Goal: Browse casually: Explore the website without a specific task or goal

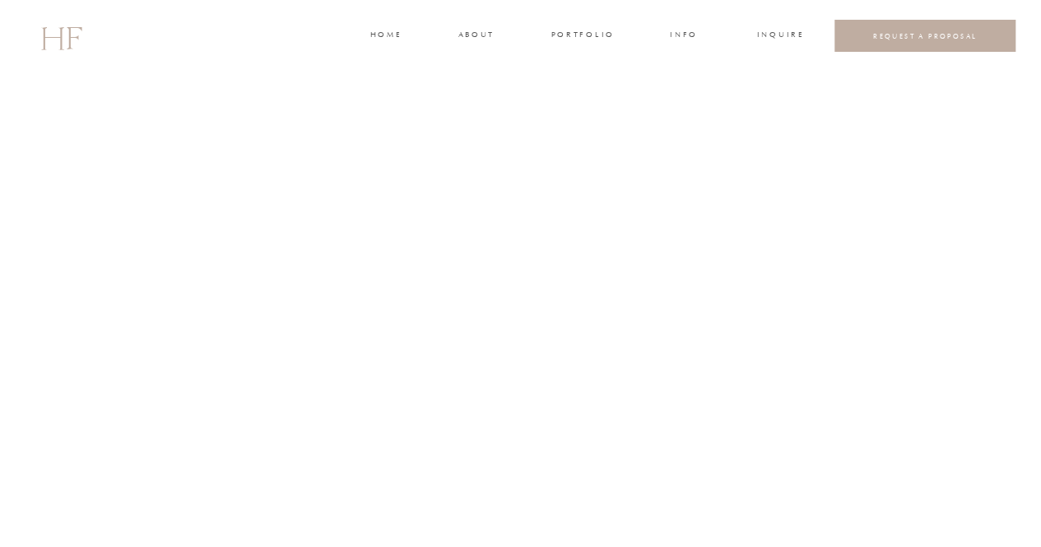
scroll to position [28225, 0]
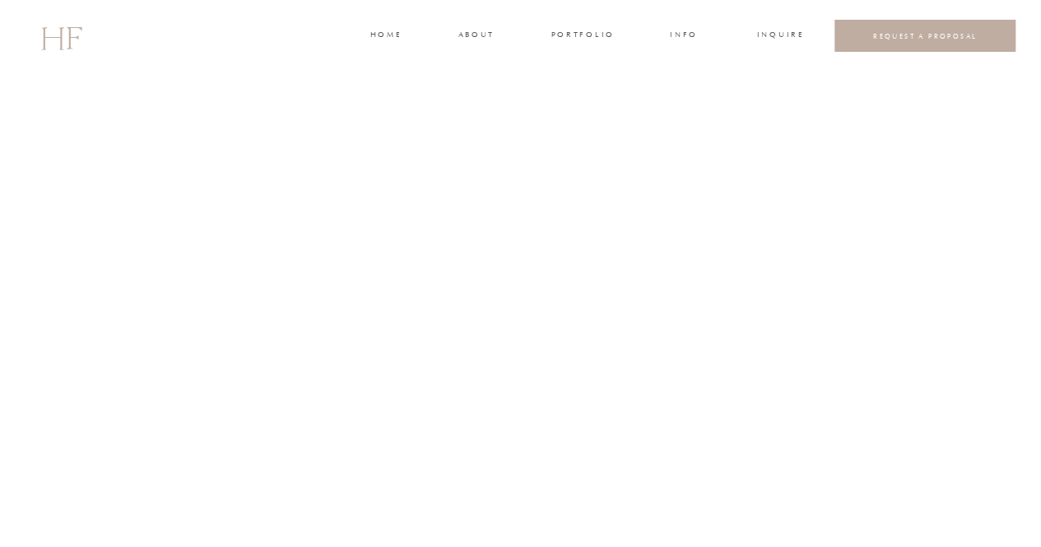
scroll to position [27766, 0]
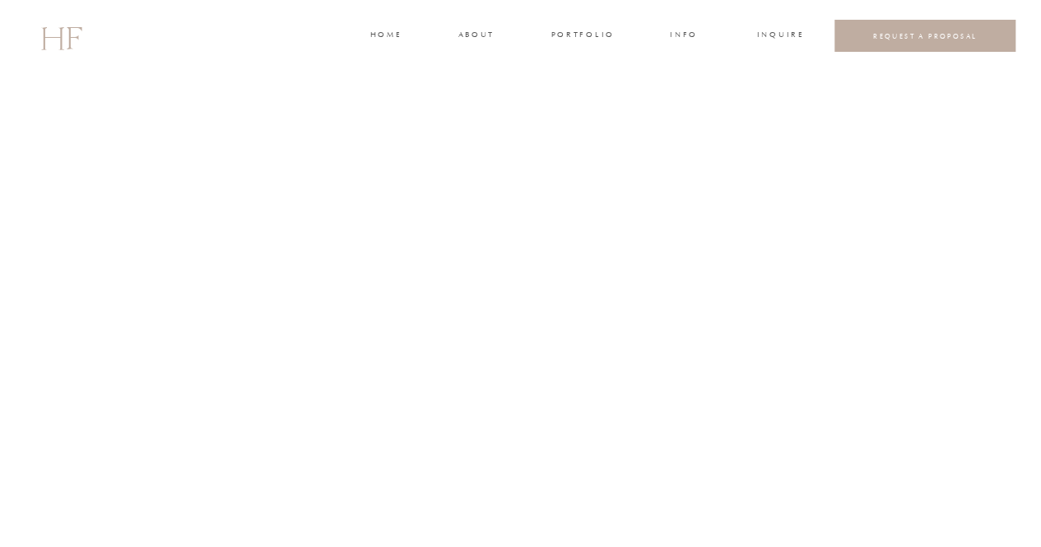
scroll to position [20113, 0]
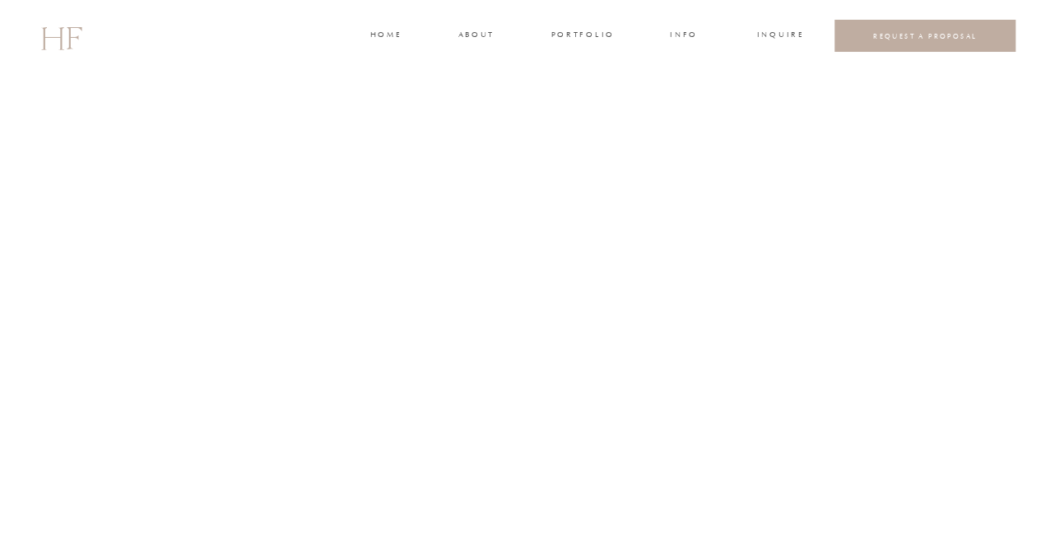
scroll to position [12378, 0]
